Goal: Check status: Check status

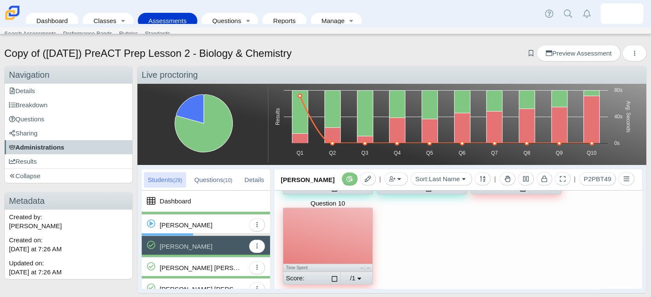
click at [43, 147] on span "Administrations" at bounding box center [36, 147] width 55 height 7
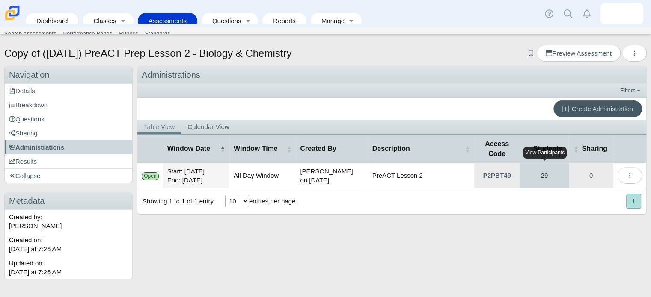
click at [547, 178] on link "29" at bounding box center [544, 175] width 49 height 25
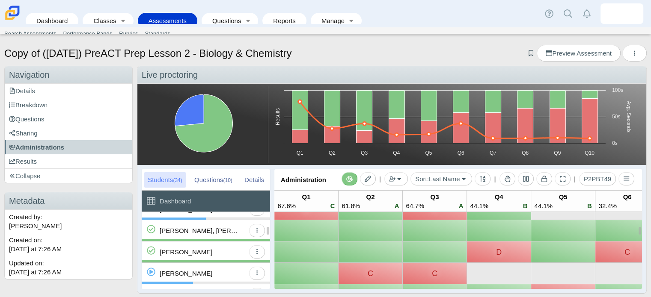
scroll to position [142, 0]
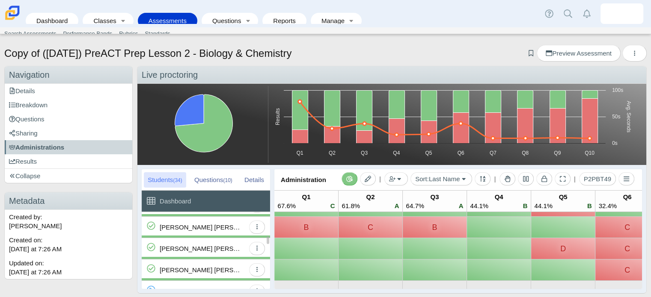
click at [220, 227] on div "[PERSON_NAME] [PERSON_NAME]" at bounding box center [200, 227] width 81 height 21
